Goal: Browse casually: Explore the website without a specific task or goal

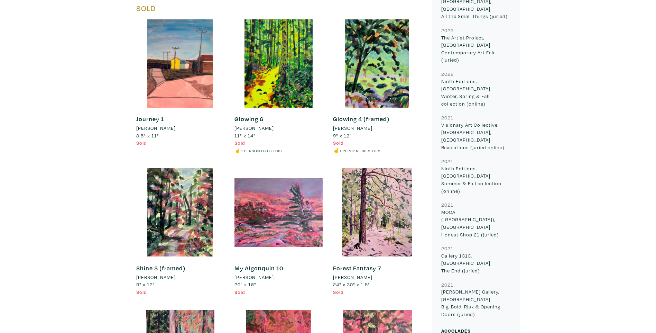
scroll to position [1072, 0]
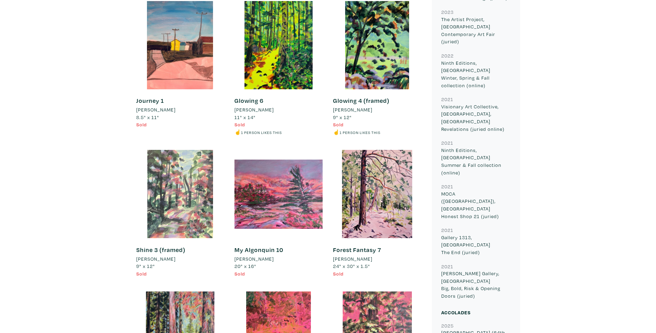
click at [197, 196] on div at bounding box center [180, 194] width 88 height 88
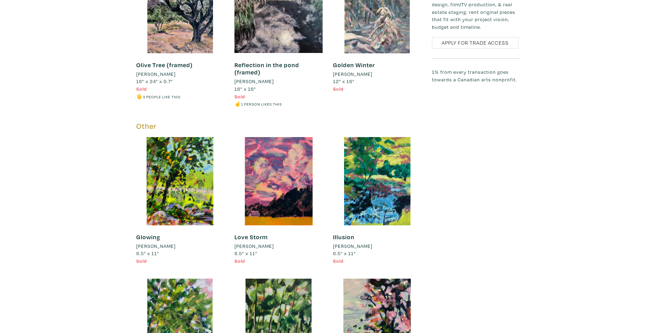
scroll to position [2006, 0]
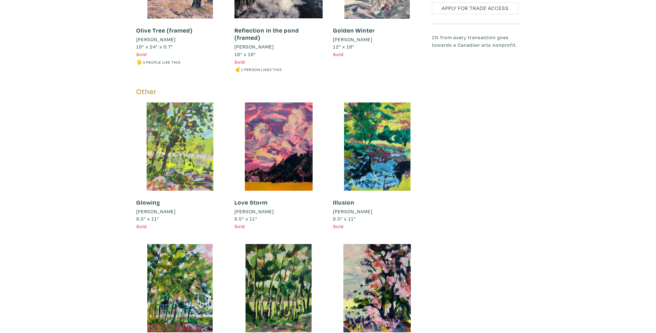
click at [172, 129] on div at bounding box center [180, 146] width 88 height 88
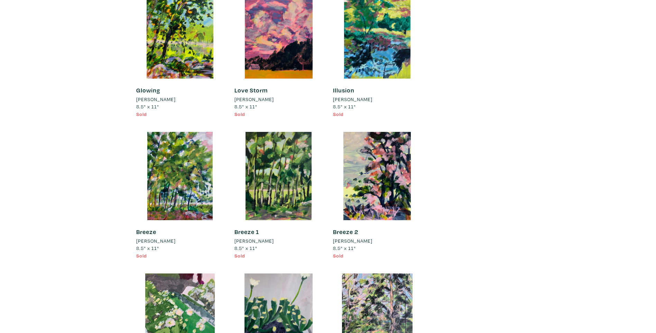
scroll to position [2075, 0]
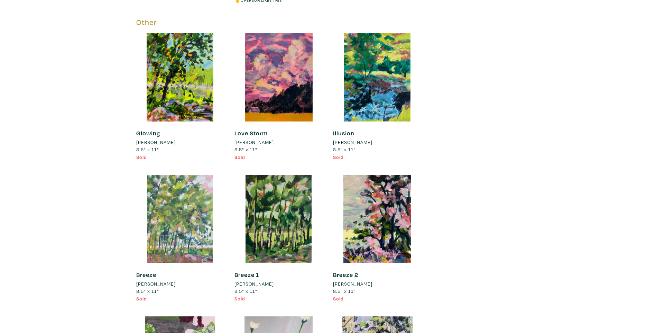
click at [200, 204] on div at bounding box center [180, 219] width 88 height 88
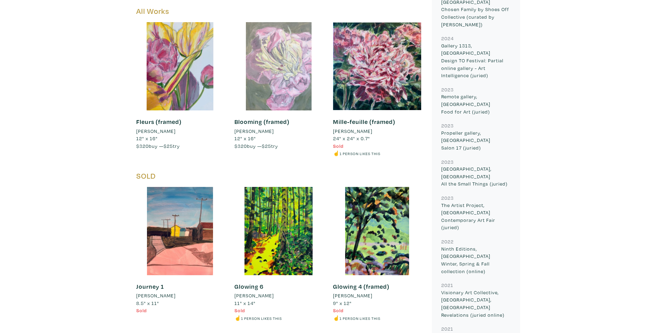
scroll to position [865, 0]
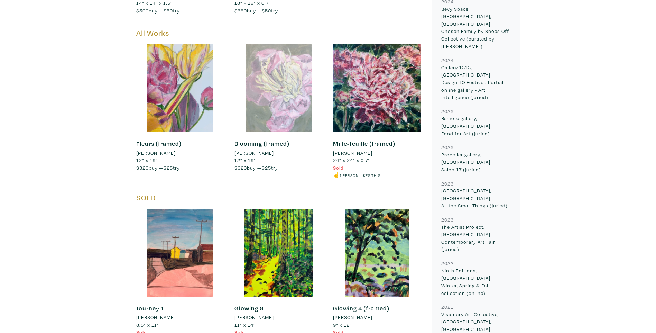
click at [298, 98] on div at bounding box center [278, 88] width 88 height 88
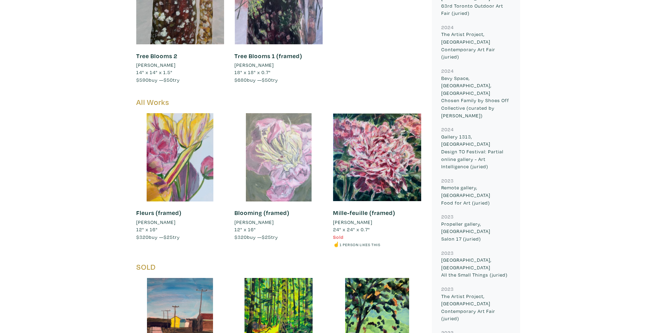
scroll to position [761, 0]
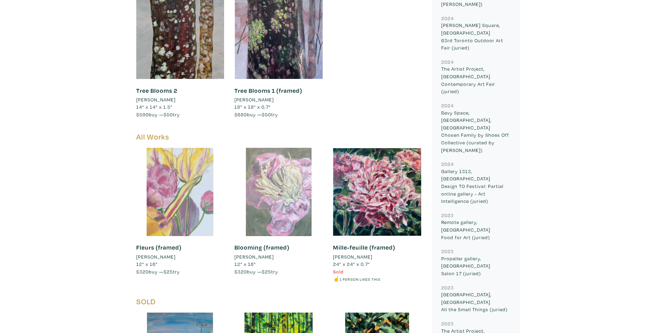
click at [192, 175] on div at bounding box center [180, 192] width 88 height 88
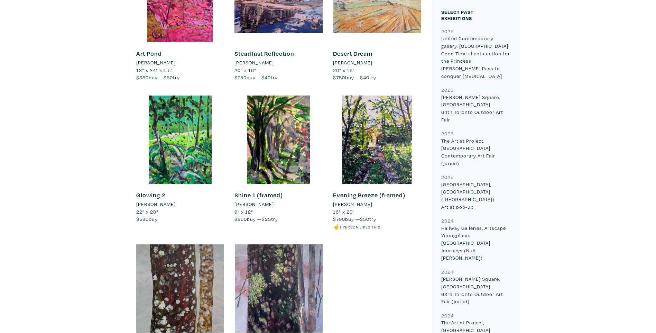
scroll to position [519, 0]
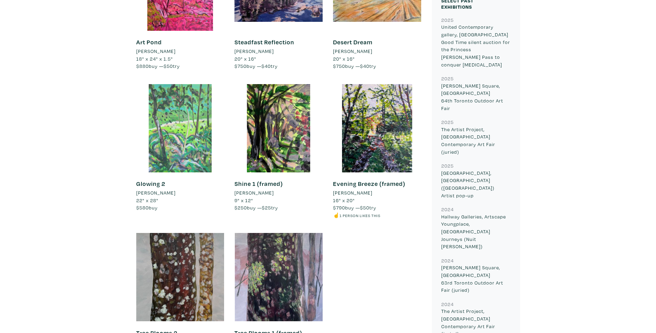
click at [184, 139] on div at bounding box center [180, 128] width 88 height 88
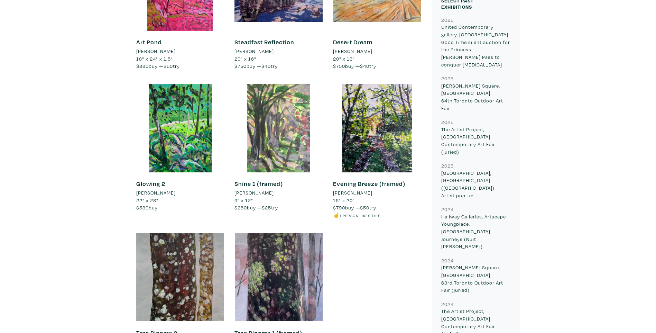
click at [274, 129] on div at bounding box center [278, 128] width 88 height 88
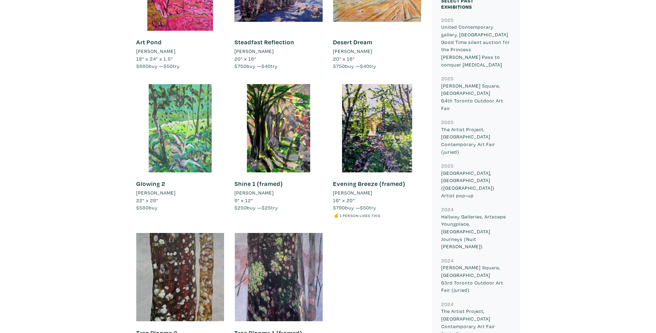
click at [189, 142] on div at bounding box center [180, 128] width 88 height 88
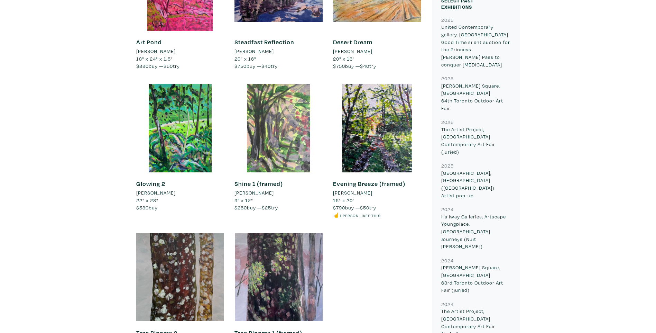
click at [277, 128] on div at bounding box center [278, 128] width 88 height 88
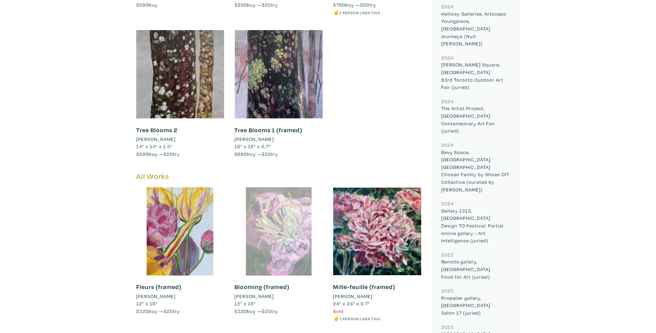
scroll to position [761, 0]
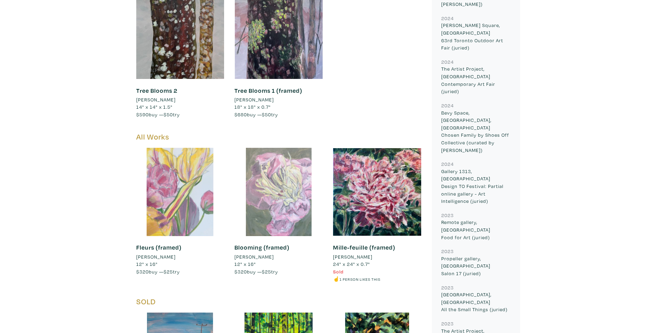
click at [184, 199] on div at bounding box center [180, 192] width 88 height 88
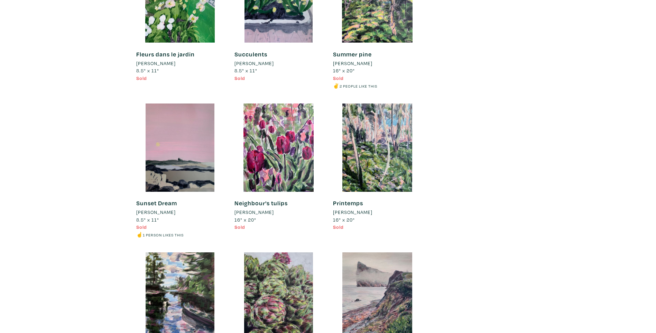
scroll to position [2421, 0]
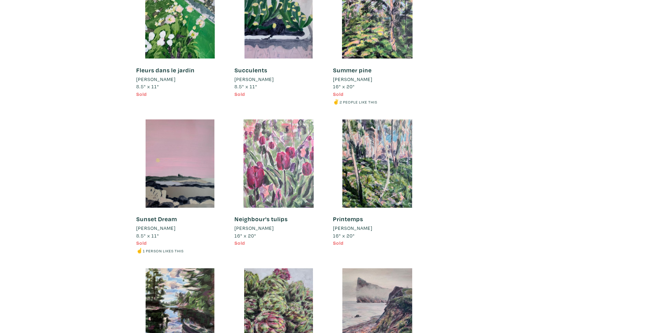
click at [284, 185] on div at bounding box center [278, 163] width 88 height 88
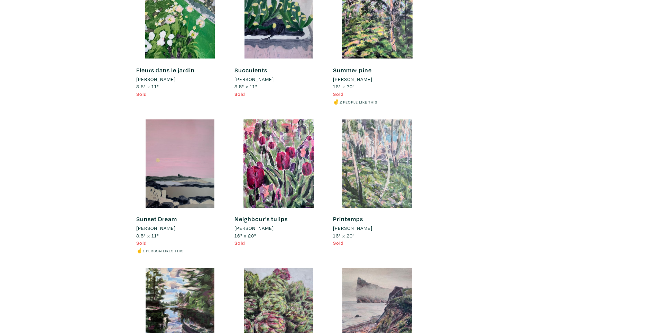
click at [375, 175] on div at bounding box center [377, 163] width 88 height 88
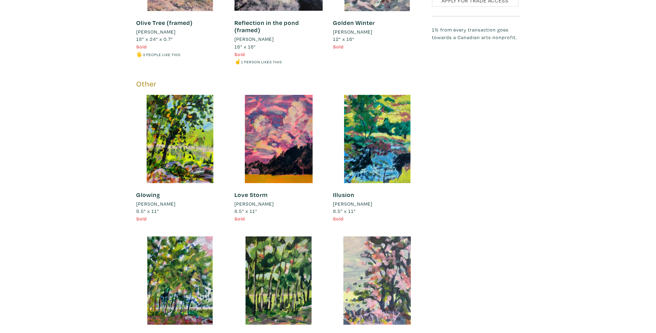
scroll to position [2006, 0]
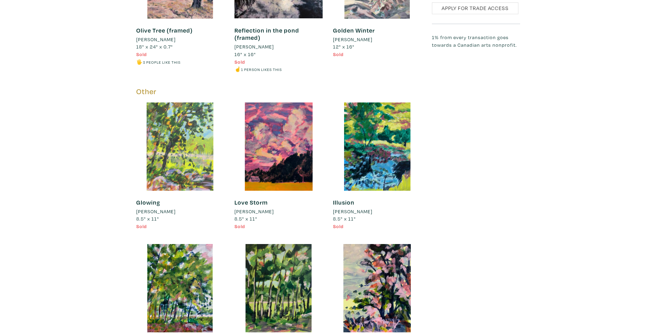
click at [195, 136] on div at bounding box center [180, 146] width 88 height 88
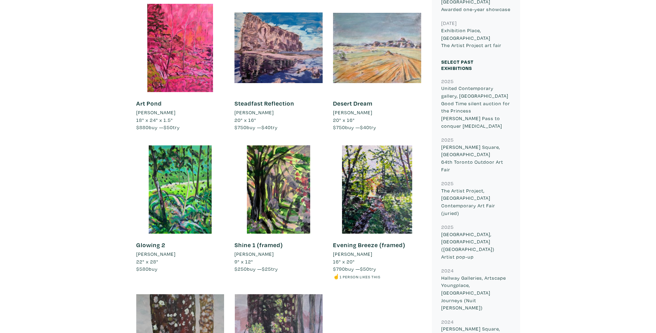
scroll to position [484, 0]
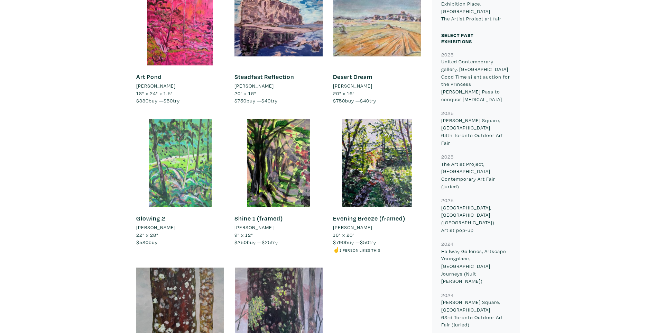
click at [178, 156] on div at bounding box center [180, 163] width 88 height 88
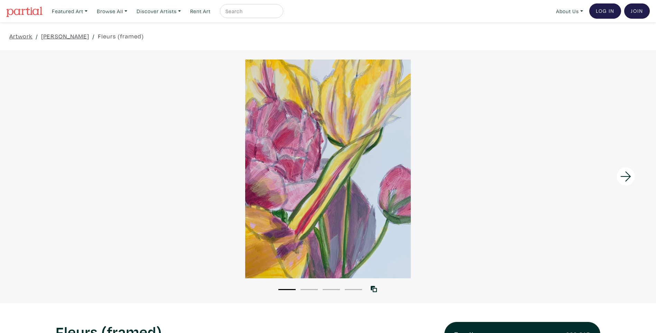
click at [311, 290] on li "2" at bounding box center [309, 288] width 17 height 7
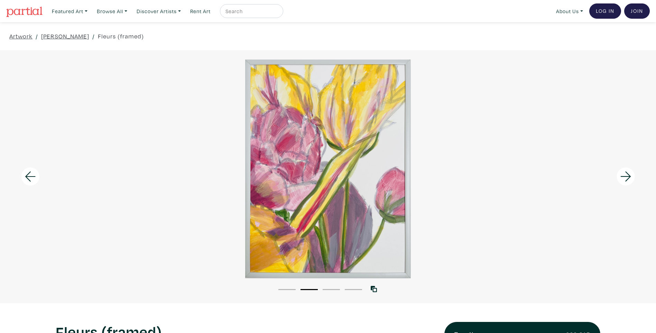
click at [332, 291] on li "3" at bounding box center [331, 288] width 17 height 7
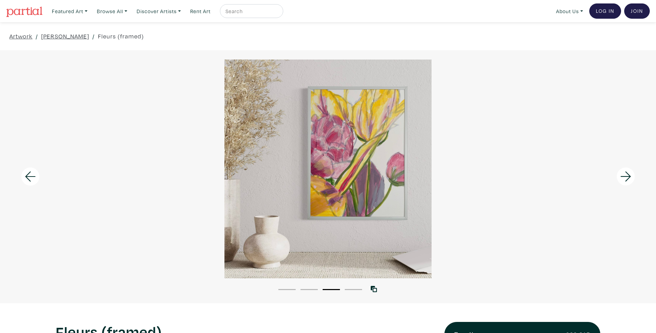
click at [332, 291] on li "3" at bounding box center [331, 288] width 17 height 7
drag, startPoint x: 332, startPoint y: 291, endPoint x: 357, endPoint y: 288, distance: 24.6
click at [357, 289] on button "4" at bounding box center [353, 289] width 17 height 1
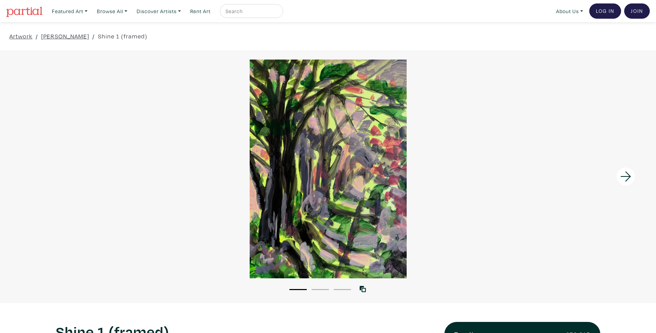
click at [322, 288] on li "2" at bounding box center [320, 288] width 17 height 7
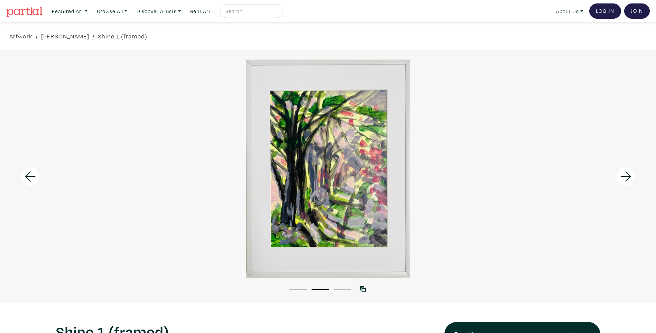
click at [338, 290] on li "3" at bounding box center [342, 288] width 17 height 7
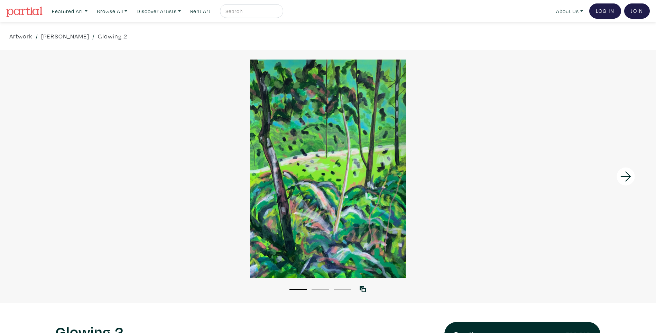
click at [321, 287] on li "2" at bounding box center [320, 288] width 17 height 7
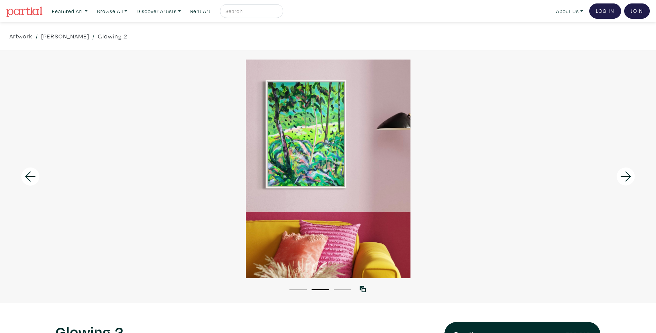
drag, startPoint x: 321, startPoint y: 287, endPoint x: 342, endPoint y: 290, distance: 20.9
click at [342, 290] on li "3" at bounding box center [342, 288] width 17 height 7
drag, startPoint x: 342, startPoint y: 290, endPoint x: 320, endPoint y: 291, distance: 22.5
click at [320, 291] on li "2" at bounding box center [320, 288] width 17 height 7
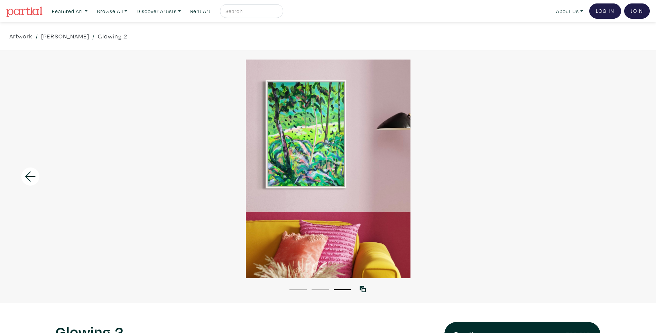
click at [320, 291] on li "2" at bounding box center [320, 288] width 17 height 7
drag, startPoint x: 320, startPoint y: 291, endPoint x: 301, endPoint y: 291, distance: 18.3
click at [301, 291] on li "1" at bounding box center [297, 288] width 17 height 7
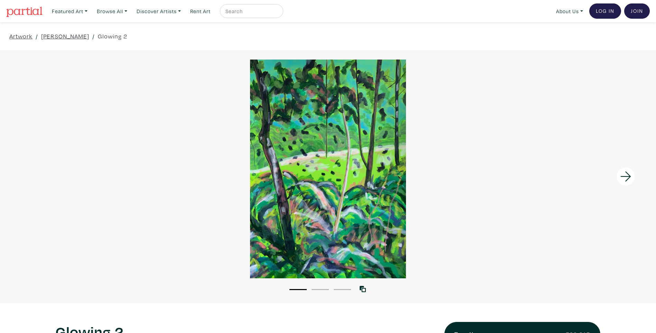
click at [301, 291] on li "1" at bounding box center [297, 288] width 17 height 7
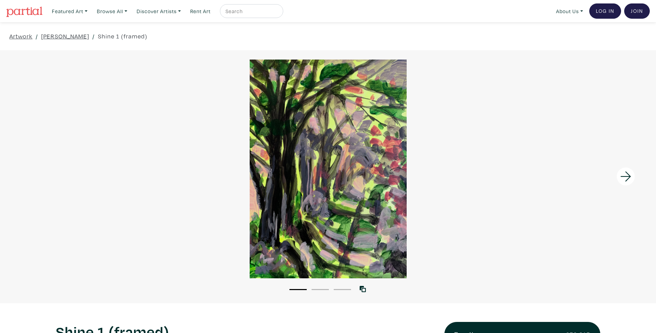
click at [316, 289] on button "2" at bounding box center [320, 289] width 17 height 1
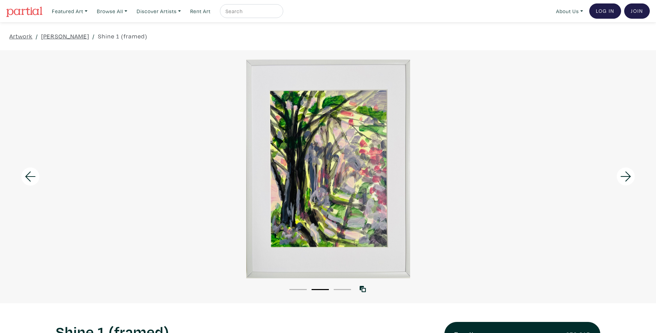
click at [341, 289] on button "3" at bounding box center [342, 289] width 17 height 1
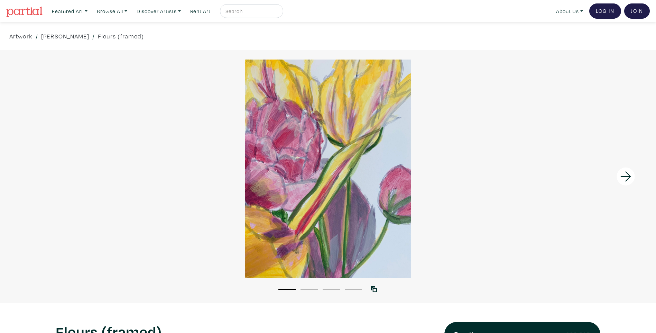
click at [314, 289] on button "2" at bounding box center [309, 289] width 17 height 1
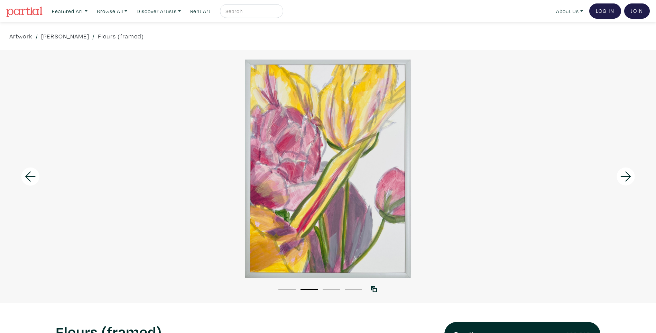
click at [329, 287] on li "3" at bounding box center [331, 288] width 17 height 7
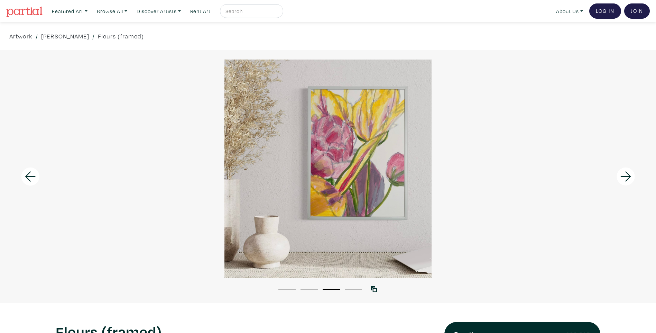
drag, startPoint x: 329, startPoint y: 287, endPoint x: 357, endPoint y: 287, distance: 28.4
click at [357, 287] on li "4" at bounding box center [353, 288] width 17 height 7
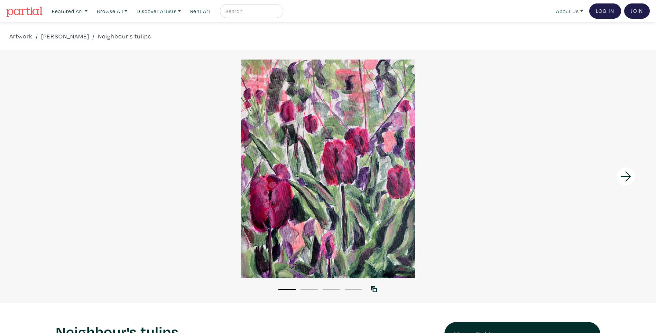
click at [305, 286] on li "2" at bounding box center [309, 288] width 17 height 7
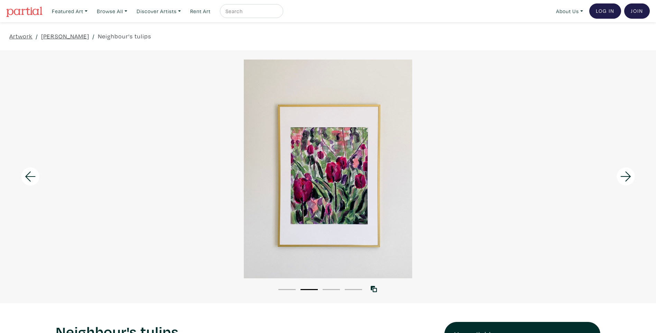
drag, startPoint x: 305, startPoint y: 286, endPoint x: 328, endPoint y: 288, distance: 22.9
click at [326, 288] on li "3" at bounding box center [331, 288] width 17 height 7
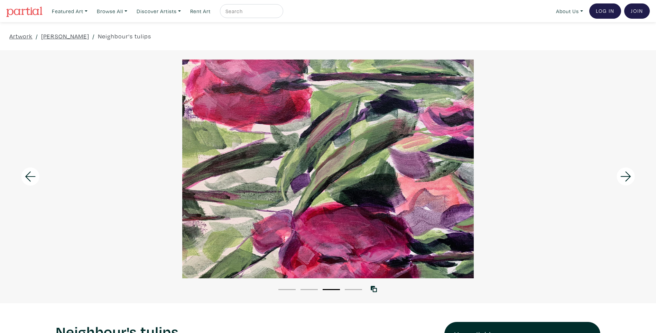
click at [354, 288] on li "4" at bounding box center [353, 288] width 17 height 7
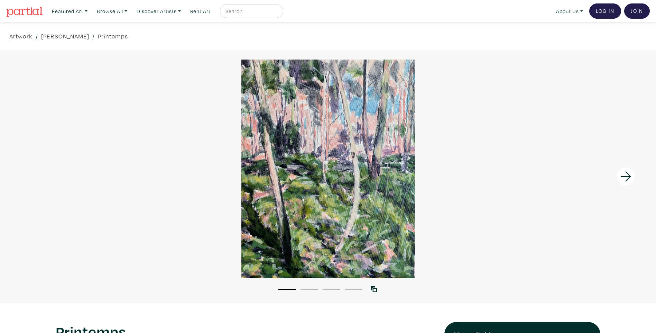
click at [310, 289] on button "2" at bounding box center [309, 289] width 17 height 1
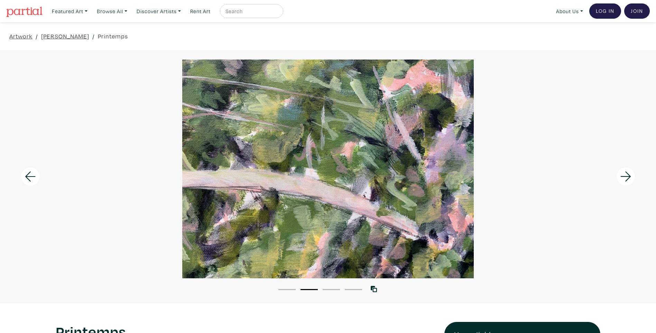
click at [328, 287] on li "3" at bounding box center [331, 288] width 17 height 7
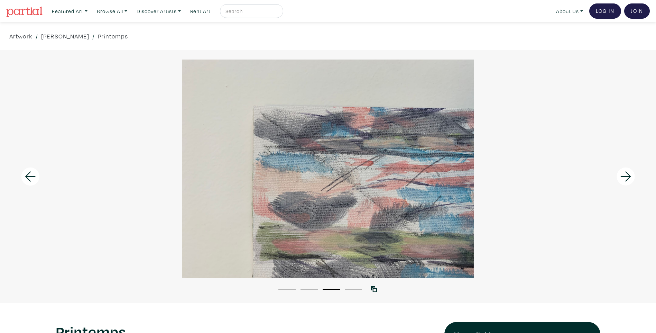
drag, startPoint x: 328, startPoint y: 287, endPoint x: 351, endPoint y: 291, distance: 24.1
click at [351, 291] on li "4" at bounding box center [353, 288] width 17 height 7
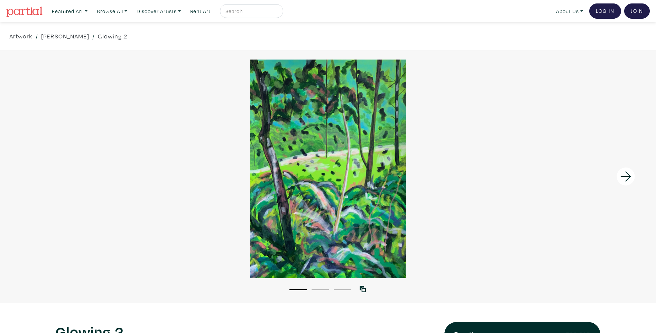
click at [321, 289] on button "2" at bounding box center [320, 289] width 17 height 1
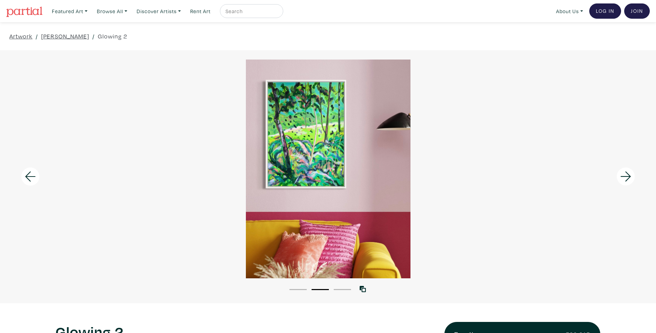
click at [339, 289] on button "3" at bounding box center [342, 289] width 17 height 1
click at [298, 162] on div at bounding box center [328, 168] width 656 height 219
